Goal: Information Seeking & Learning: Check status

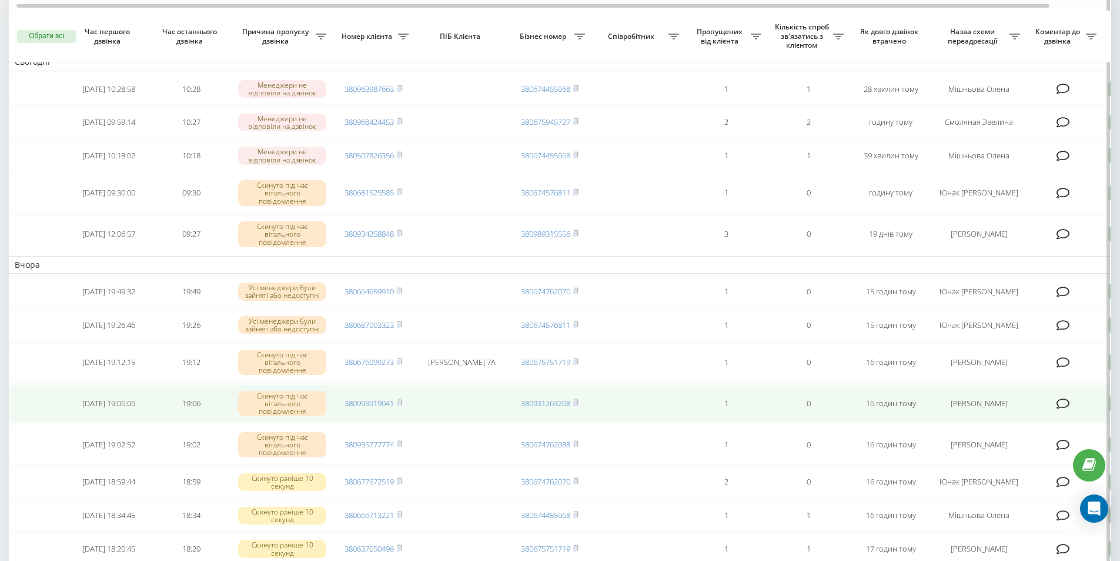
scroll to position [98, 0]
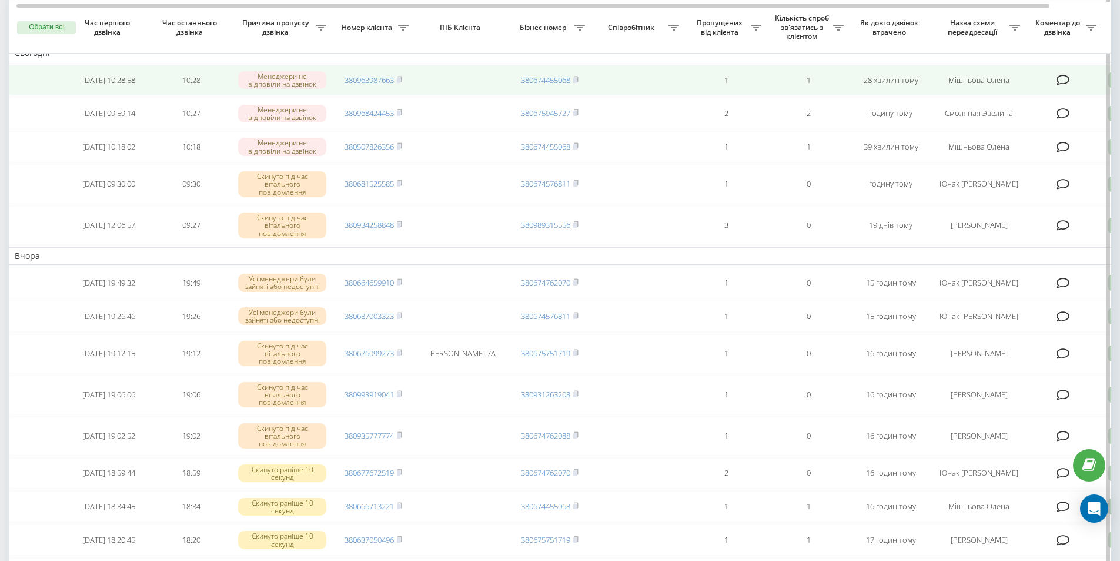
drag, startPoint x: 565, startPoint y: 55, endPoint x: 572, endPoint y: 66, distance: 13.4
click at [585, 68] on td "380674455068" at bounding box center [550, 80] width 82 height 31
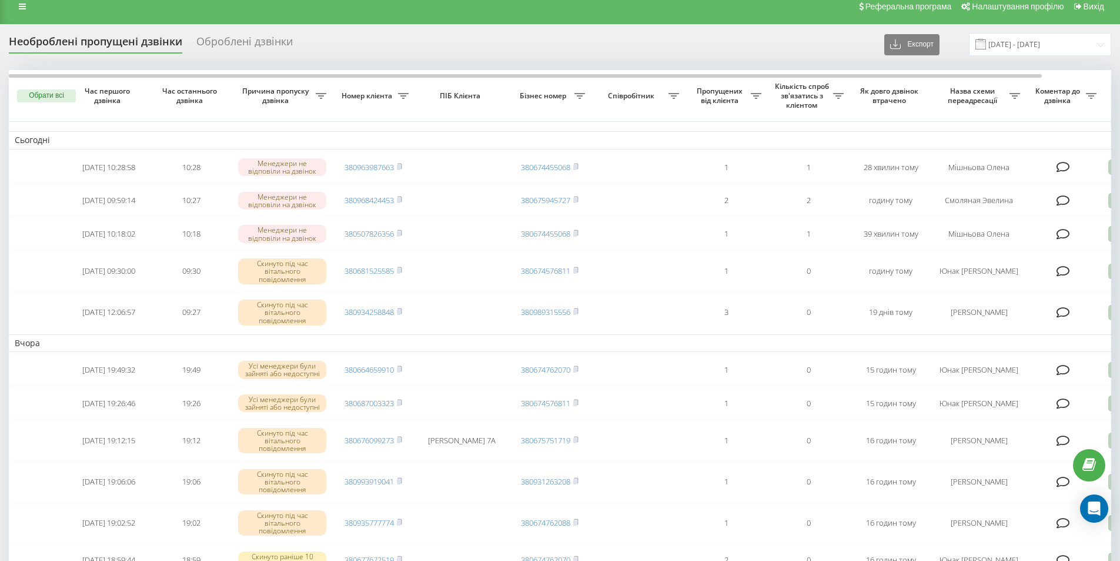
scroll to position [0, 0]
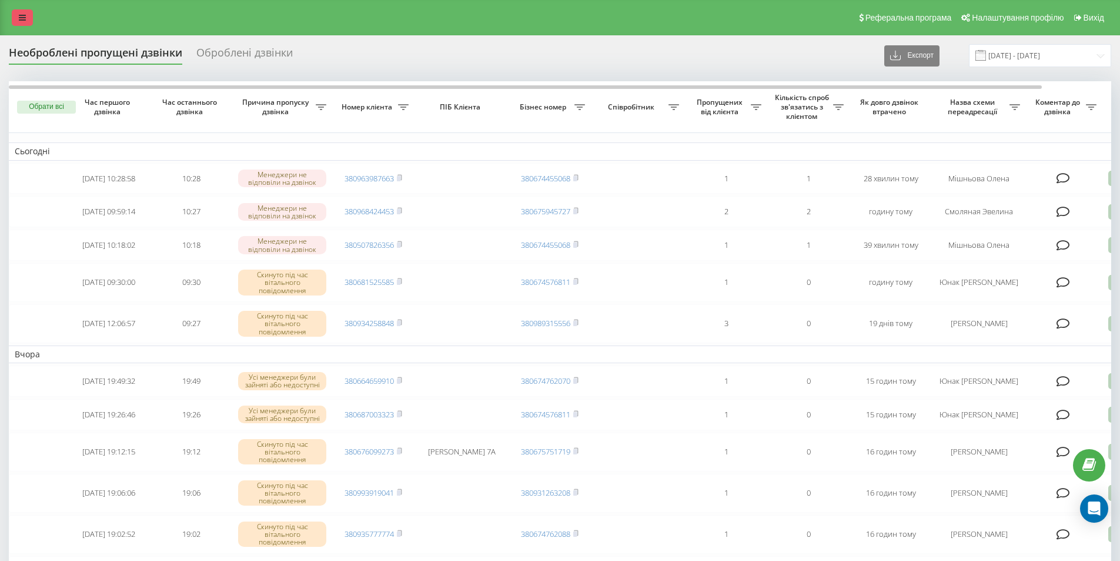
click at [21, 19] on icon at bounding box center [22, 18] width 7 height 8
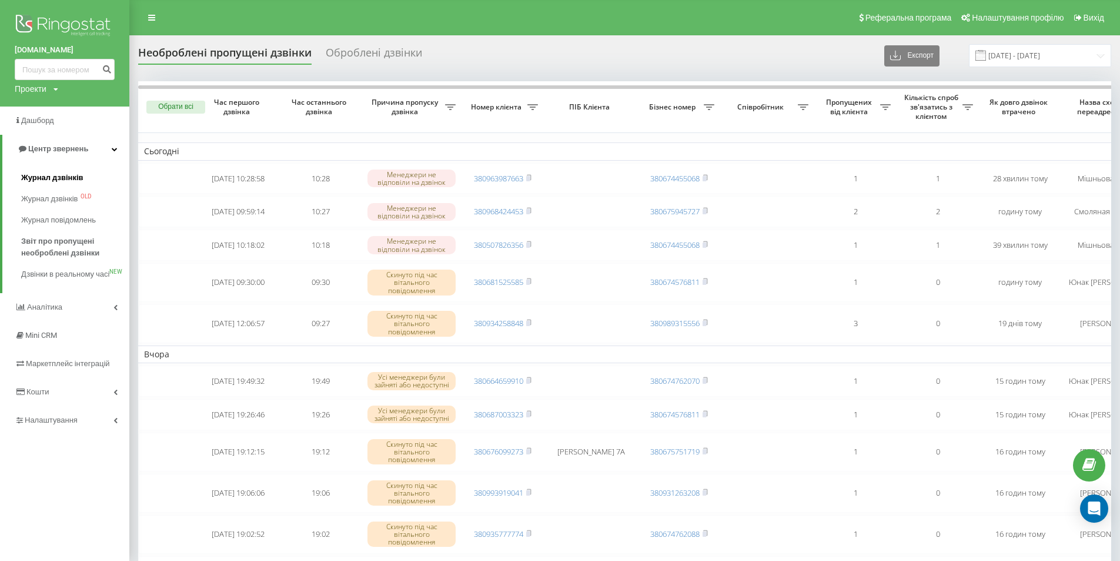
click at [32, 179] on span "Журнал дзвінків" at bounding box center [52, 178] width 62 height 12
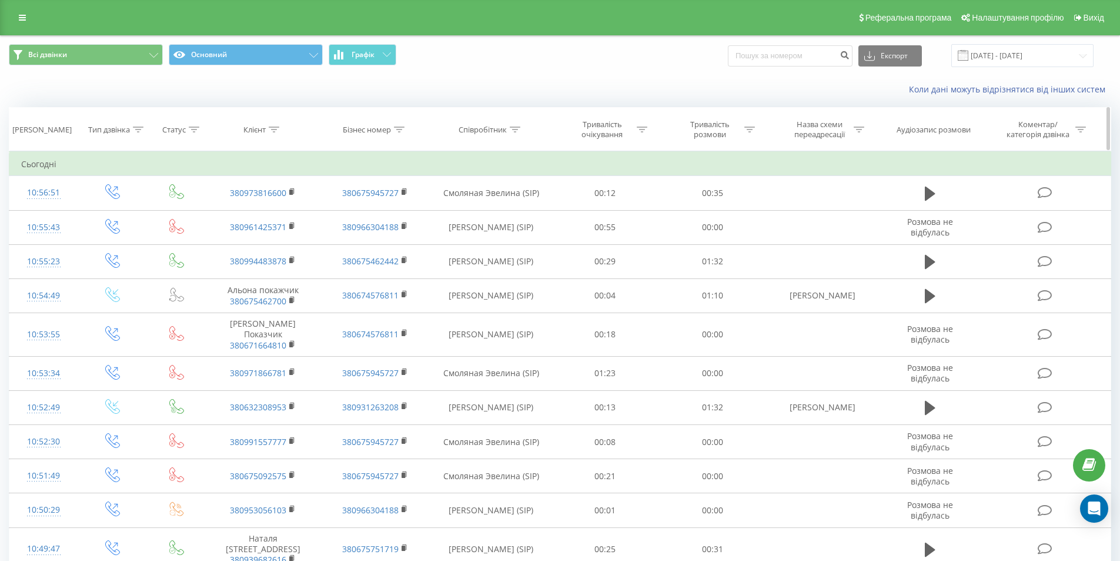
click at [513, 126] on icon at bounding box center [515, 129] width 11 height 6
click at [515, 126] on icon at bounding box center [515, 129] width 11 height 6
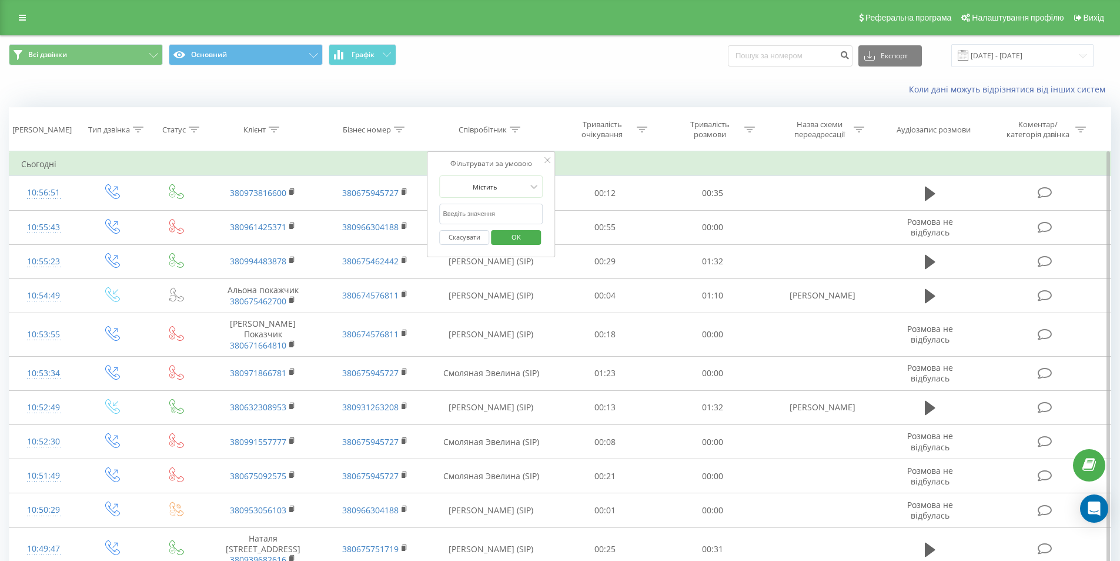
click at [477, 200] on form "Містить Скасувати OK" at bounding box center [491, 212] width 104 height 75
click at [466, 210] on input "text" at bounding box center [491, 214] width 104 height 21
type input "соколан"
click button "OK" at bounding box center [516, 237] width 50 height 15
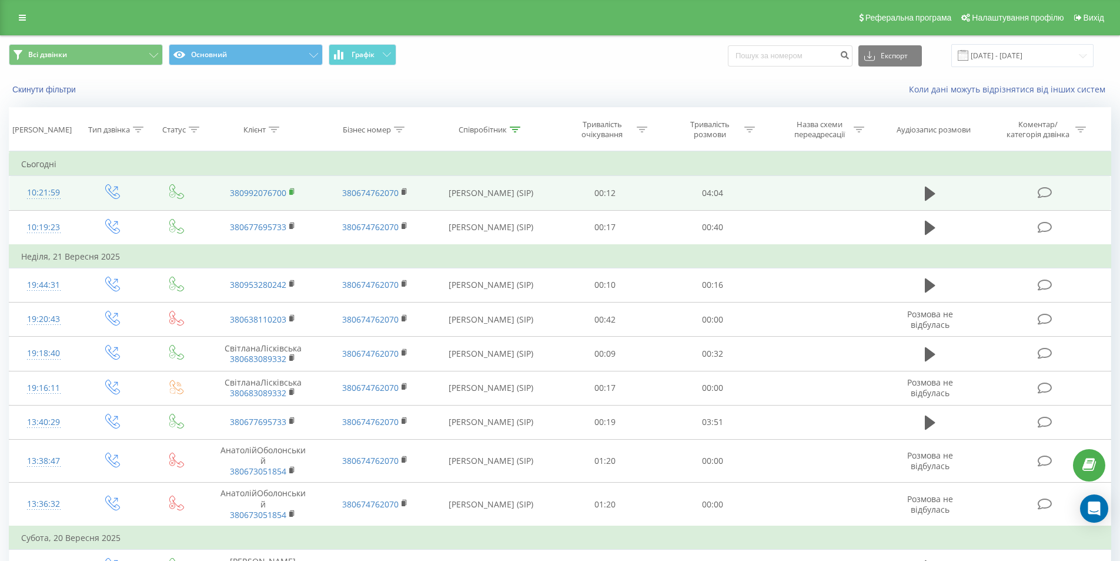
click at [292, 191] on rect at bounding box center [291, 191] width 4 height 5
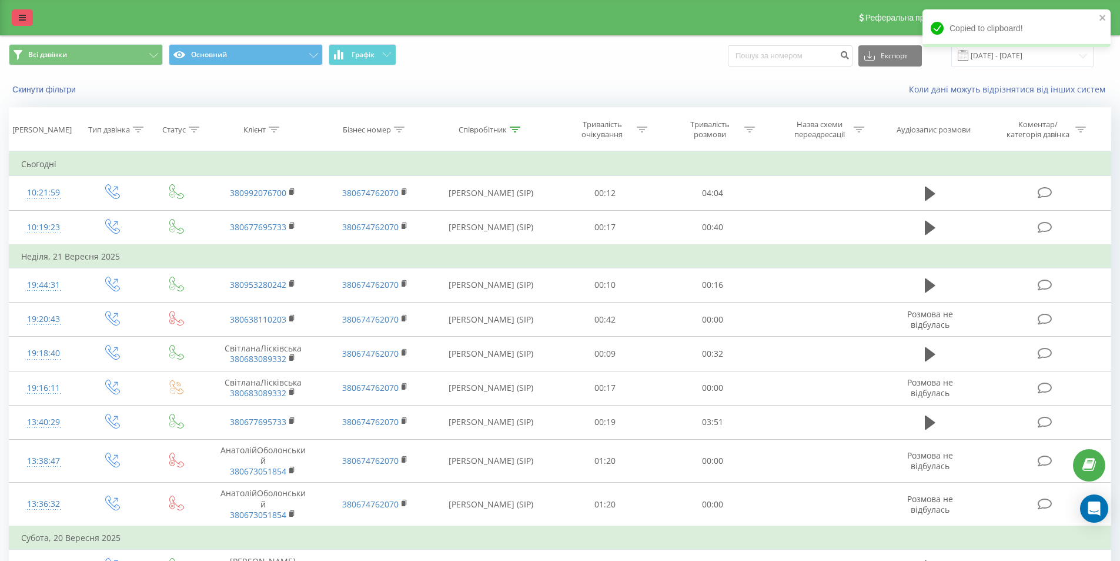
click at [21, 17] on icon at bounding box center [22, 18] width 7 height 8
click at [20, 18] on icon at bounding box center [22, 18] width 7 height 8
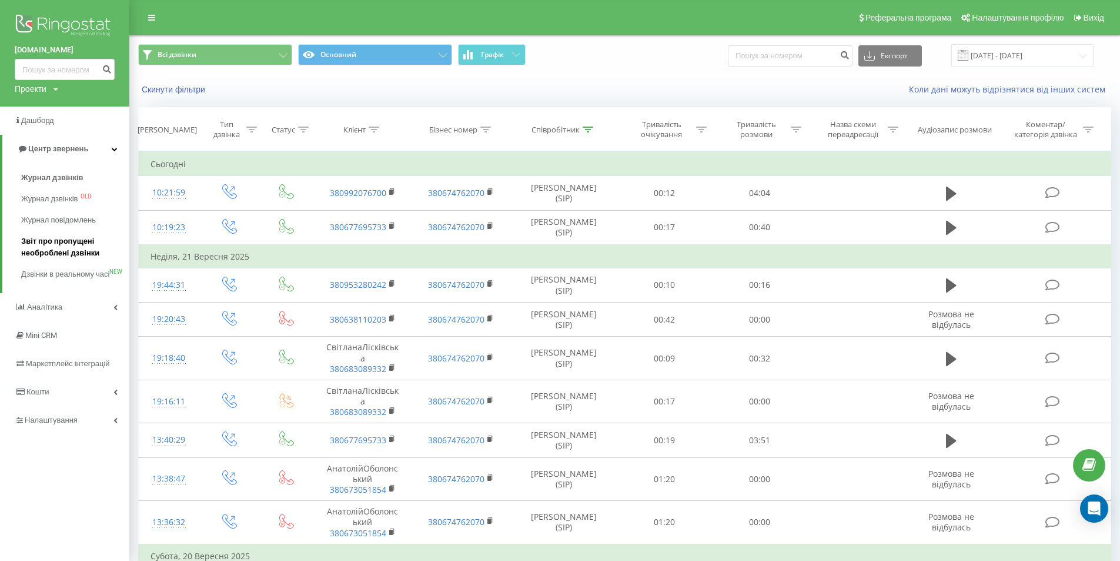
click at [39, 245] on span "Звіт про пропущені необроблені дзвінки" at bounding box center [72, 247] width 102 height 24
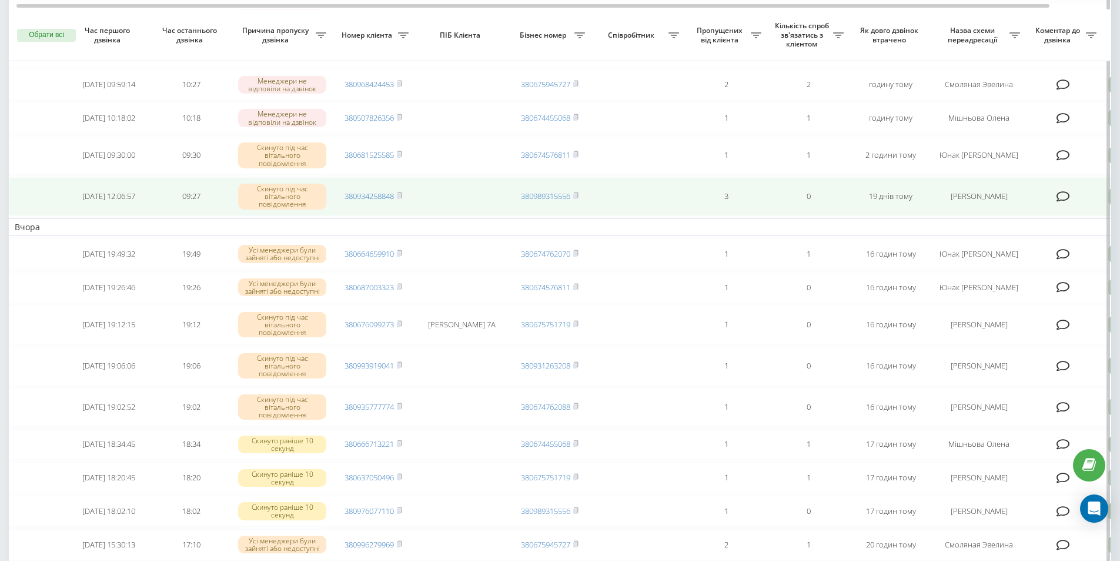
scroll to position [392, 0]
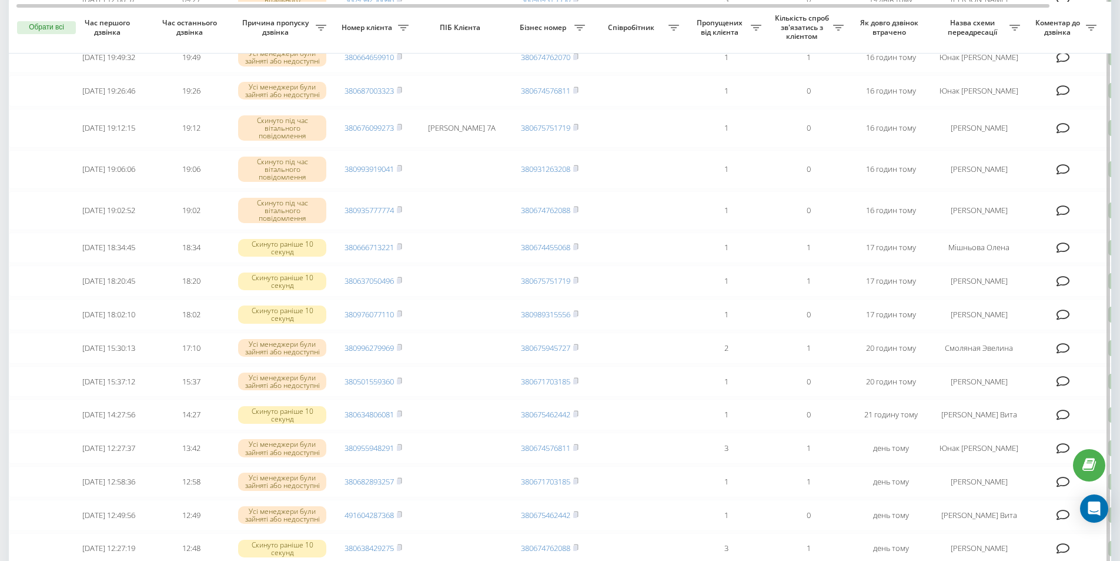
click at [858, 17] on th "Як довго дзвінок втрачено" at bounding box center [891, 28] width 82 height 52
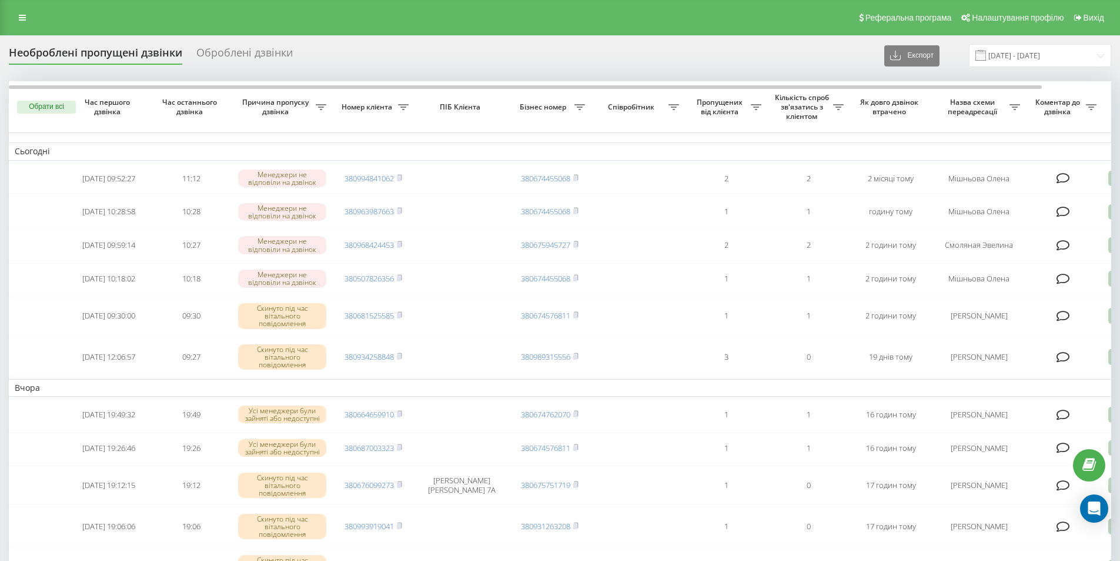
click at [586, 65] on div "Необроблені пропущені дзвінки Оброблені дзвінки Експорт .csv .xlsx 23.08.2025 -…" at bounding box center [560, 55] width 1103 height 23
